Goal: Find contact information: Find contact information

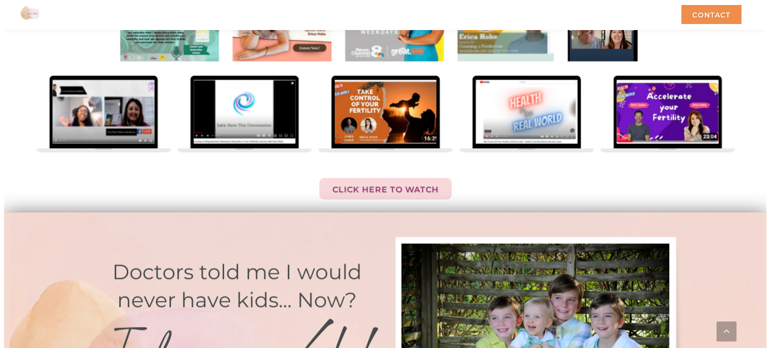
scroll to position [2917, 0]
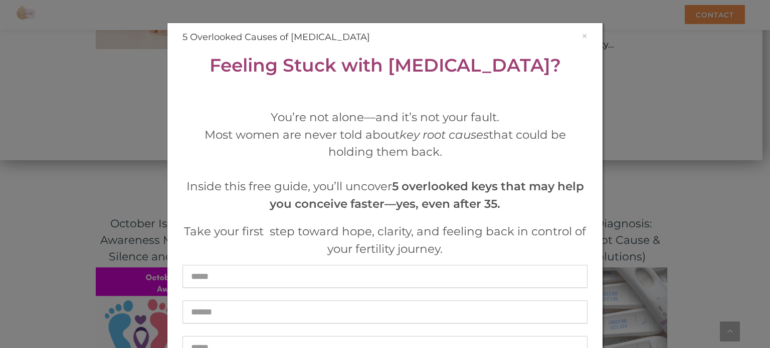
drag, startPoint x: 766, startPoint y: 107, endPoint x: 768, endPoint y: 310, distance: 202.5
click at [582, 35] on button "×" at bounding box center [584, 36] width 6 height 11
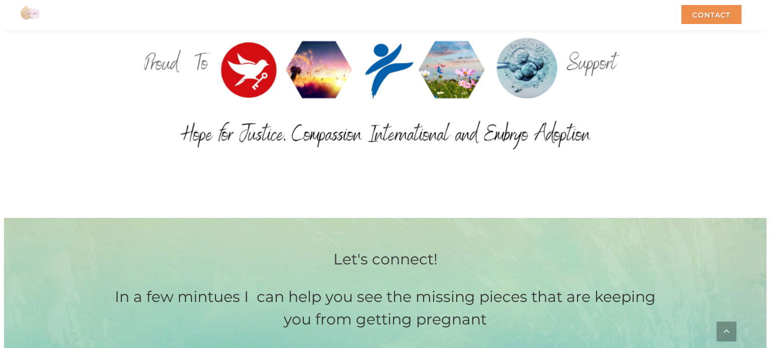
scroll to position [4803, 0]
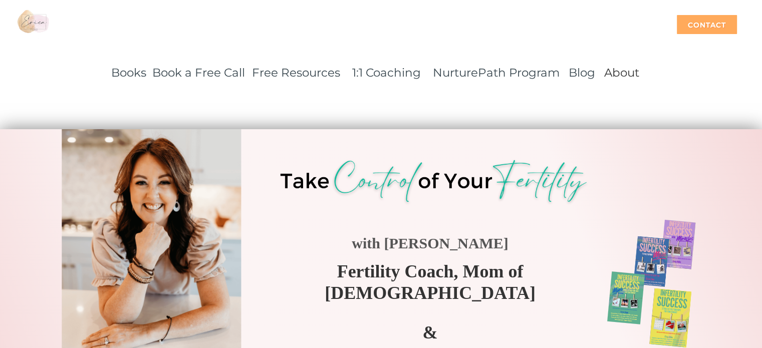
click at [717, 32] on div "Contact" at bounding box center [707, 24] width 60 height 19
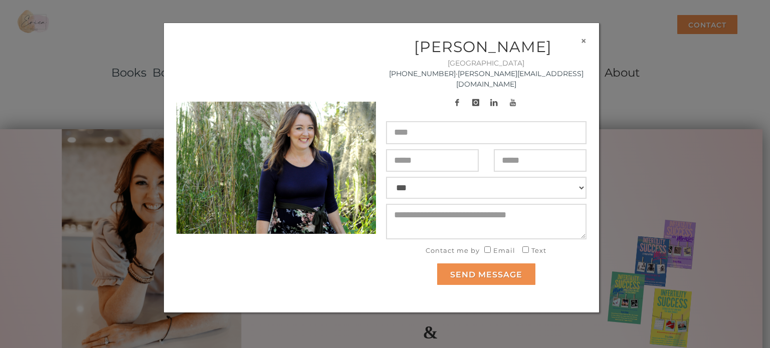
click at [583, 37] on button "×" at bounding box center [583, 41] width 6 height 11
